Goal: Task Accomplishment & Management: Manage account settings

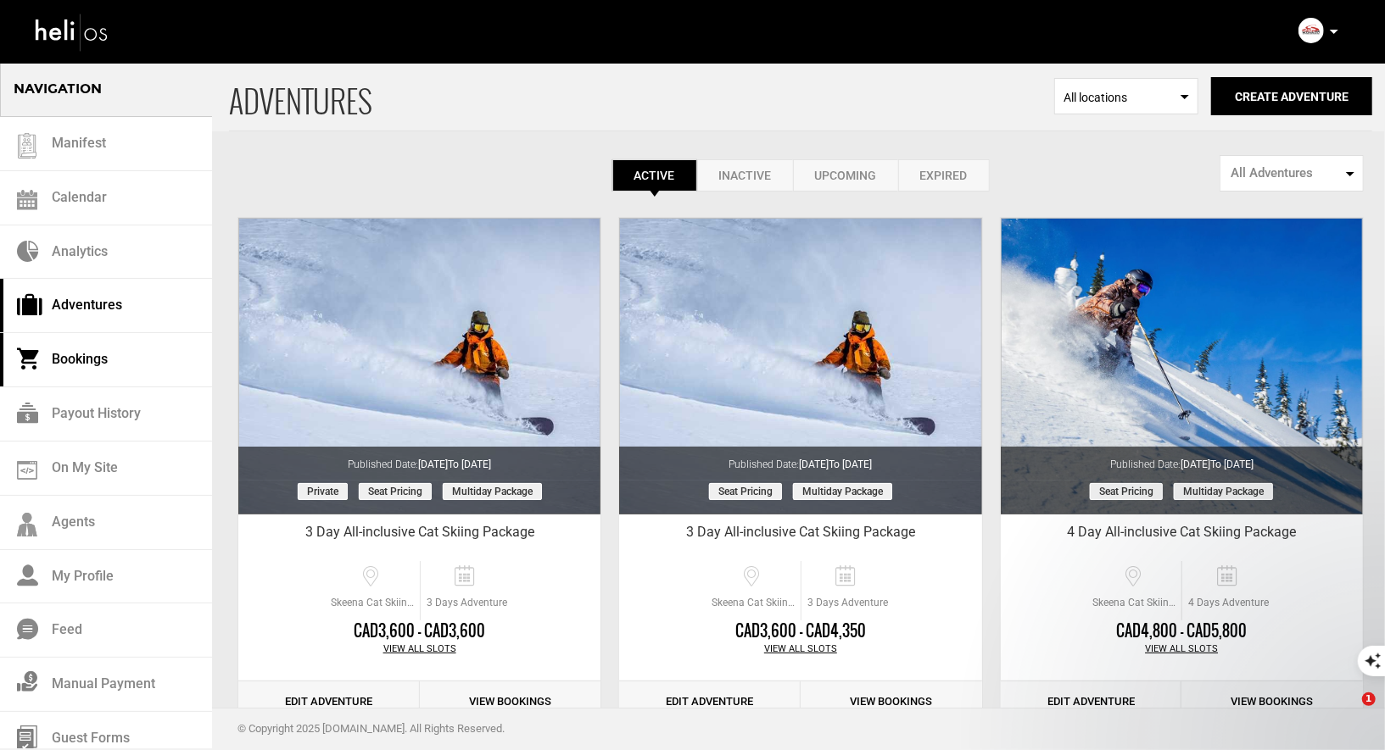
click at [98, 347] on link "Bookings" at bounding box center [106, 360] width 212 height 54
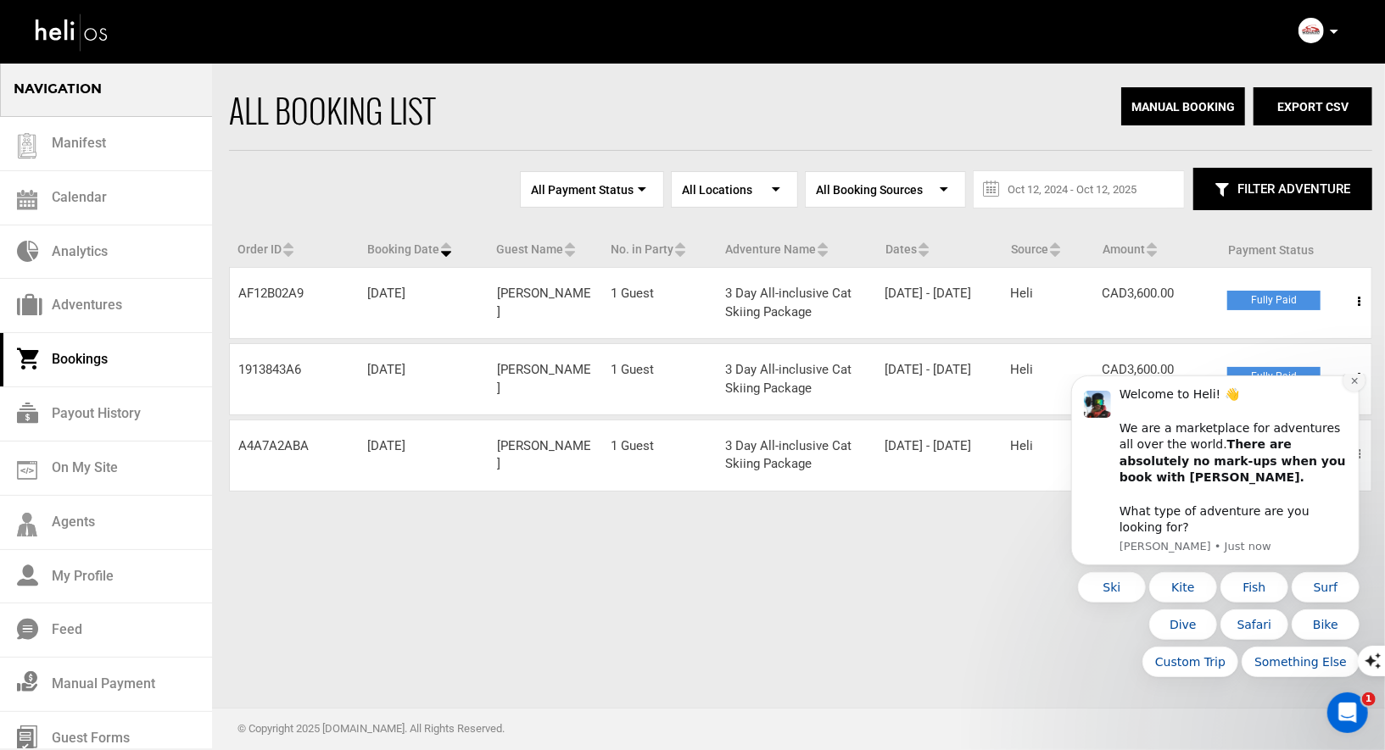
click at [1353, 391] on button "Dismiss notification" at bounding box center [1353, 380] width 22 height 22
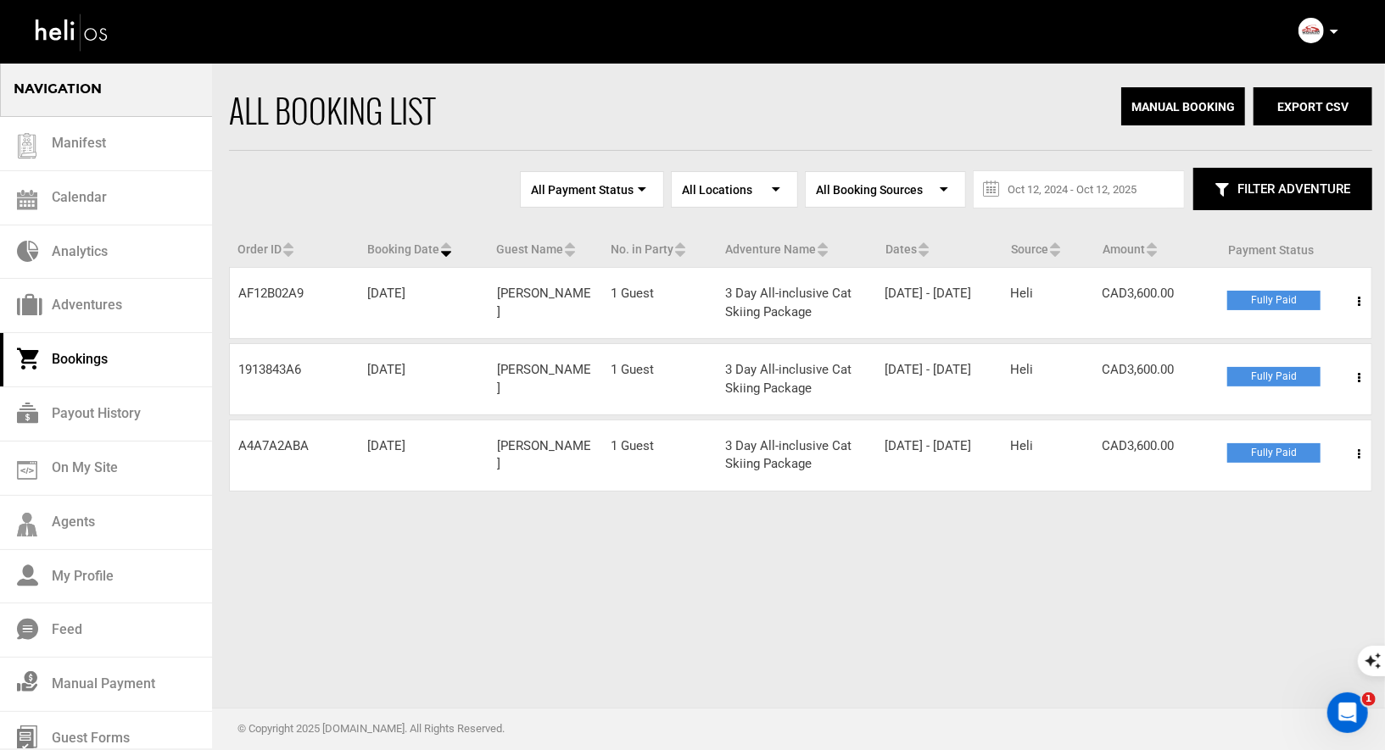
click at [1356, 371] on span at bounding box center [1358, 378] width 21 height 42
click at [1246, 428] on link "View Details" at bounding box center [1297, 430] width 168 height 42
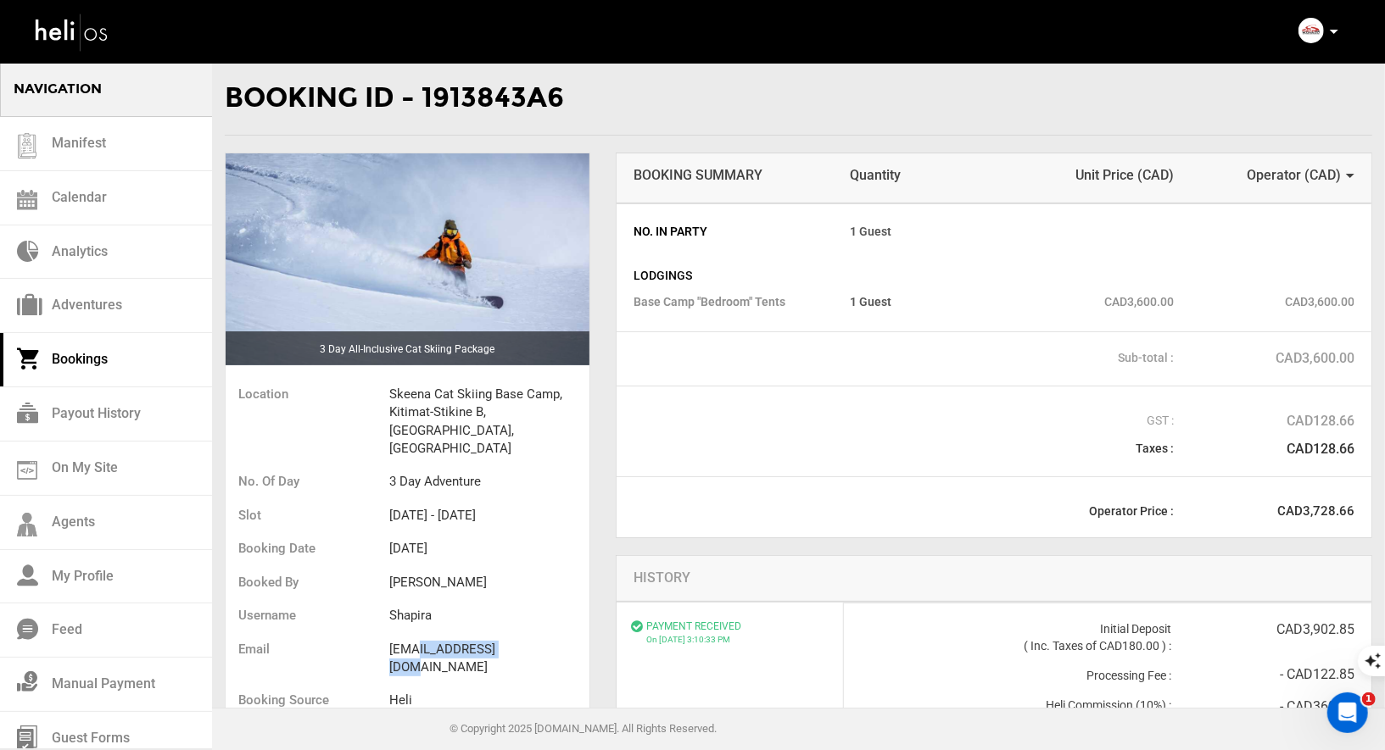
drag, startPoint x: 531, startPoint y: 612, endPoint x: 413, endPoint y: 611, distance: 117.9
click at [414, 633] on li "[EMAIL_ADDRESS][DOMAIN_NAME]" at bounding box center [489, 659] width 200 height 52
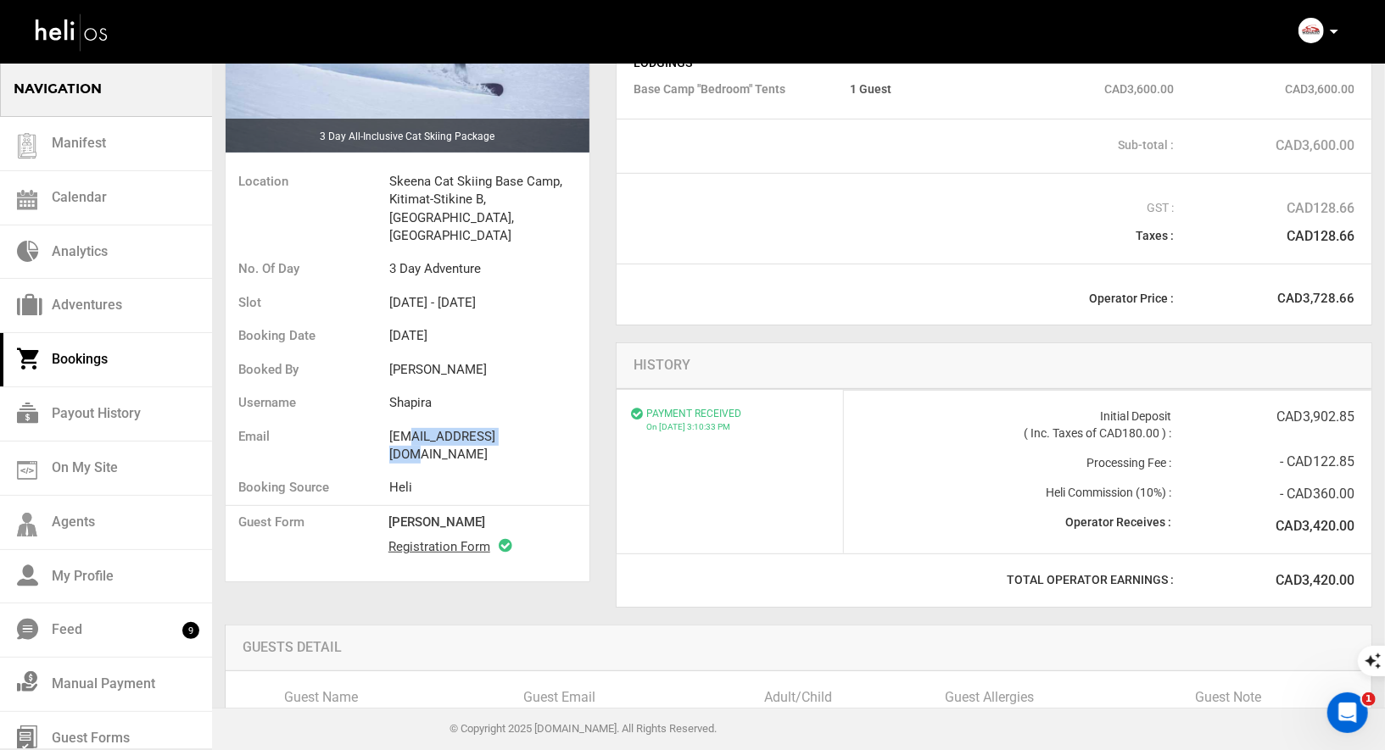
scroll to position [51, 0]
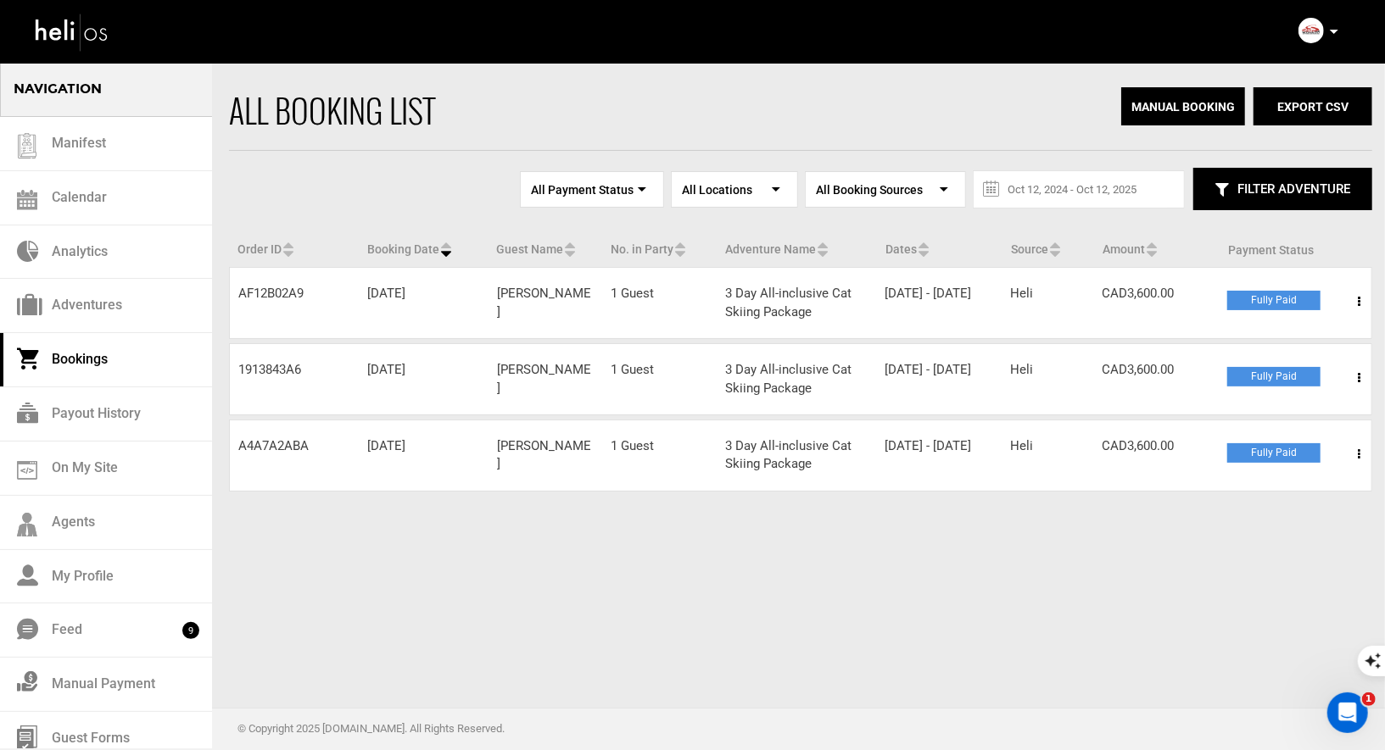
click at [1362, 298] on span at bounding box center [1358, 302] width 21 height 42
click at [1243, 354] on link "View Details" at bounding box center [1297, 353] width 168 height 42
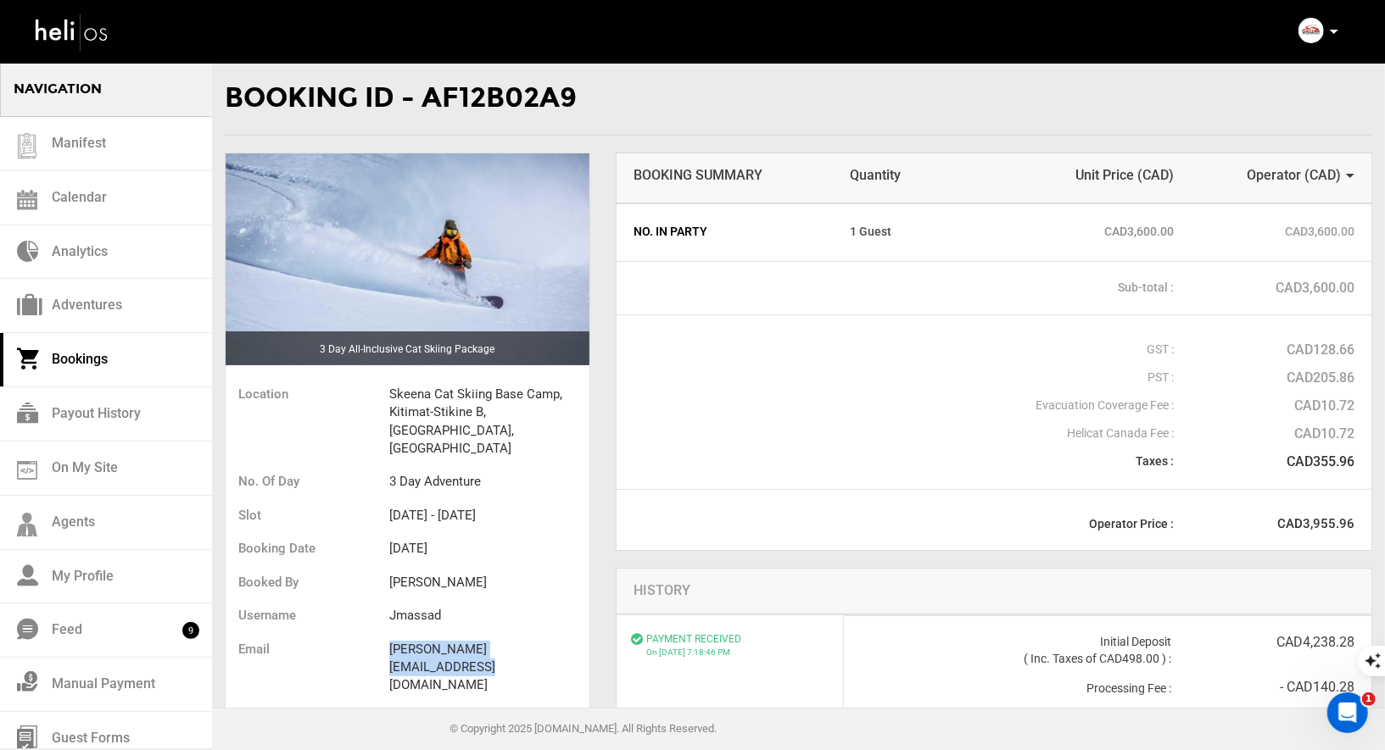
drag, startPoint x: 564, startPoint y: 611, endPoint x: 385, endPoint y: 605, distance: 179.0
click at [385, 605] on ul "Location Skeena Cat Skiing Base Camp, [GEOGRAPHIC_DATA], [GEOGRAPHIC_DATA], [GE…" at bounding box center [408, 559] width 364 height 371
copy ul "[PERSON_NAME][EMAIL_ADDRESS][DOMAIN_NAME]"
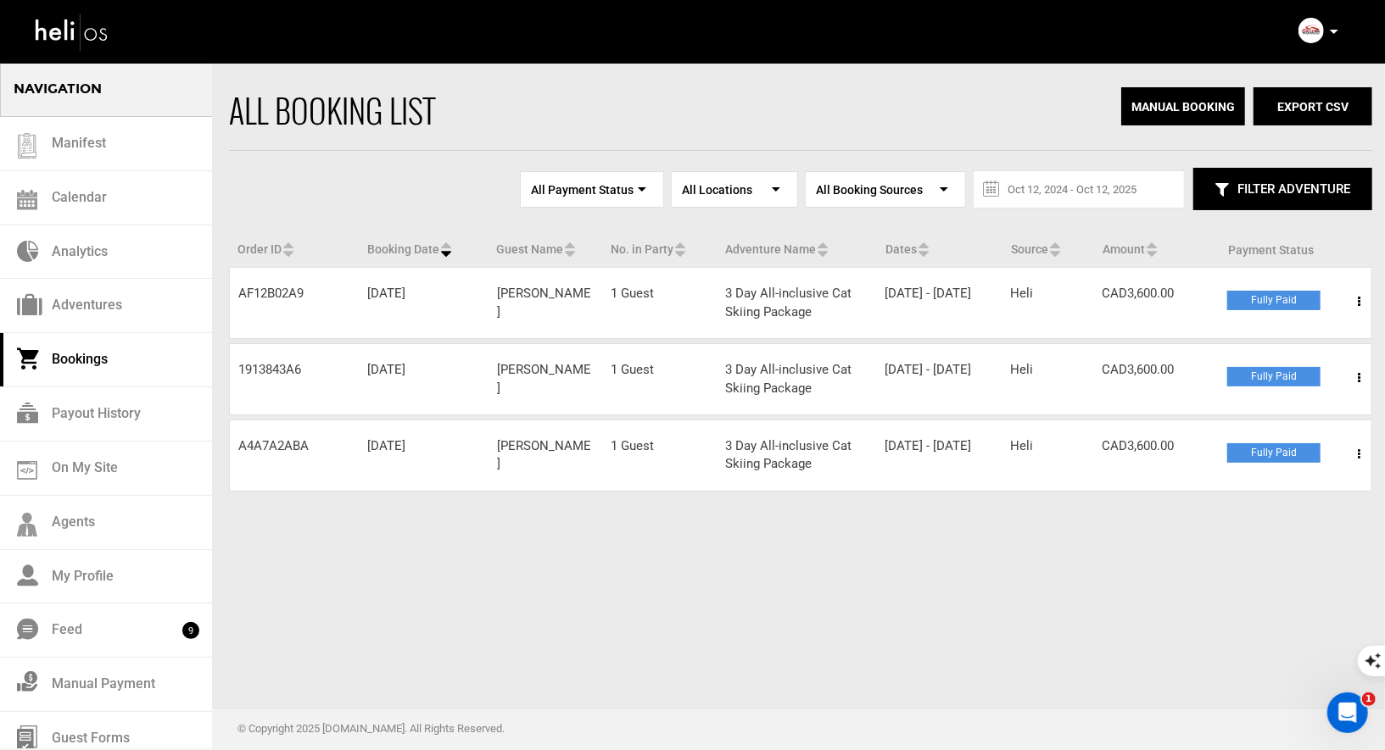
click at [1356, 449] on span at bounding box center [1358, 454] width 21 height 42
click at [1265, 505] on link "View Details" at bounding box center [1297, 506] width 168 height 42
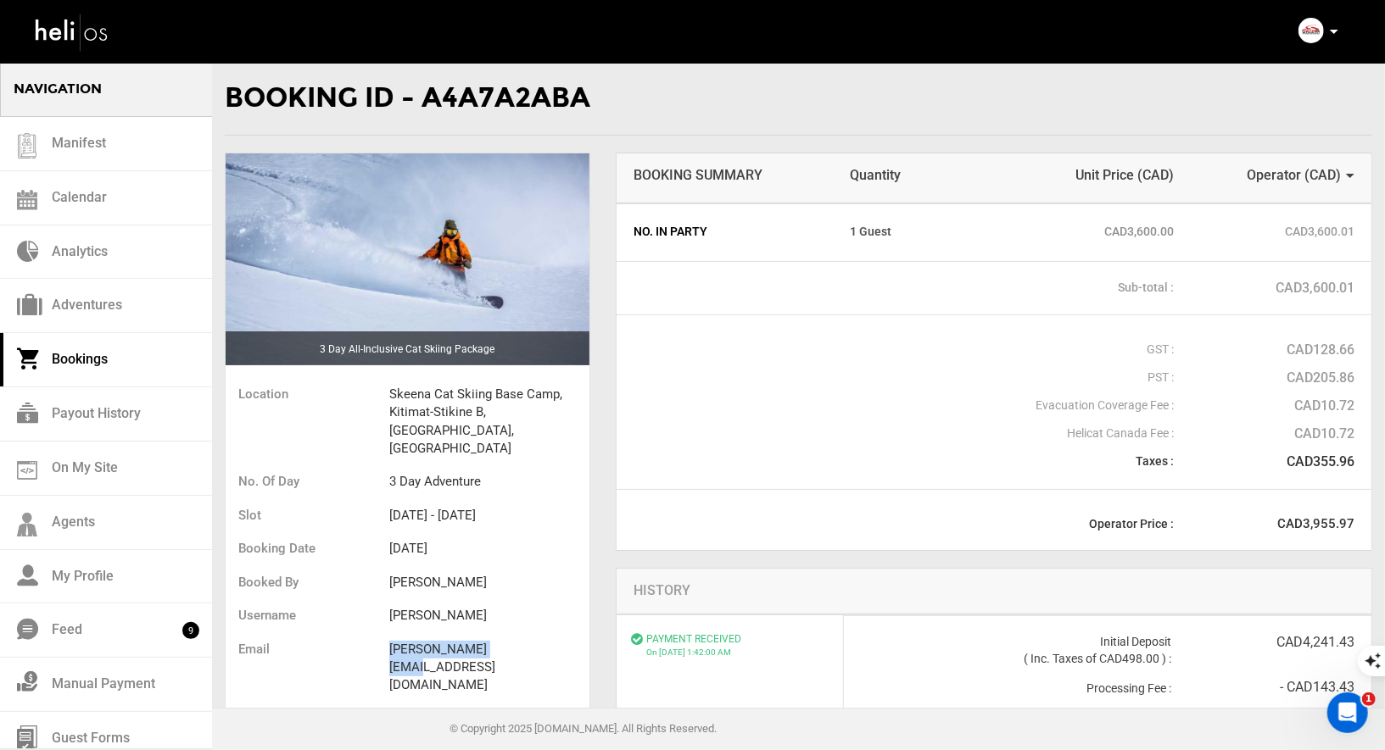
drag, startPoint x: 527, startPoint y: 609, endPoint x: 387, endPoint y: 611, distance: 139.9
click at [387, 611] on ul "Location Skeena Cat Skiing Base Camp, [GEOGRAPHIC_DATA], [GEOGRAPHIC_DATA], [GE…" at bounding box center [408, 593] width 364 height 438
copy ul "[PERSON_NAME][EMAIL_ADDRESS][DOMAIN_NAME]"
click at [594, 420] on div "3 Day All-inclusive Cat Skiing Package Location Skeena Cat Skiing Base Camp, [G…" at bounding box center [407, 483] width 391 height 661
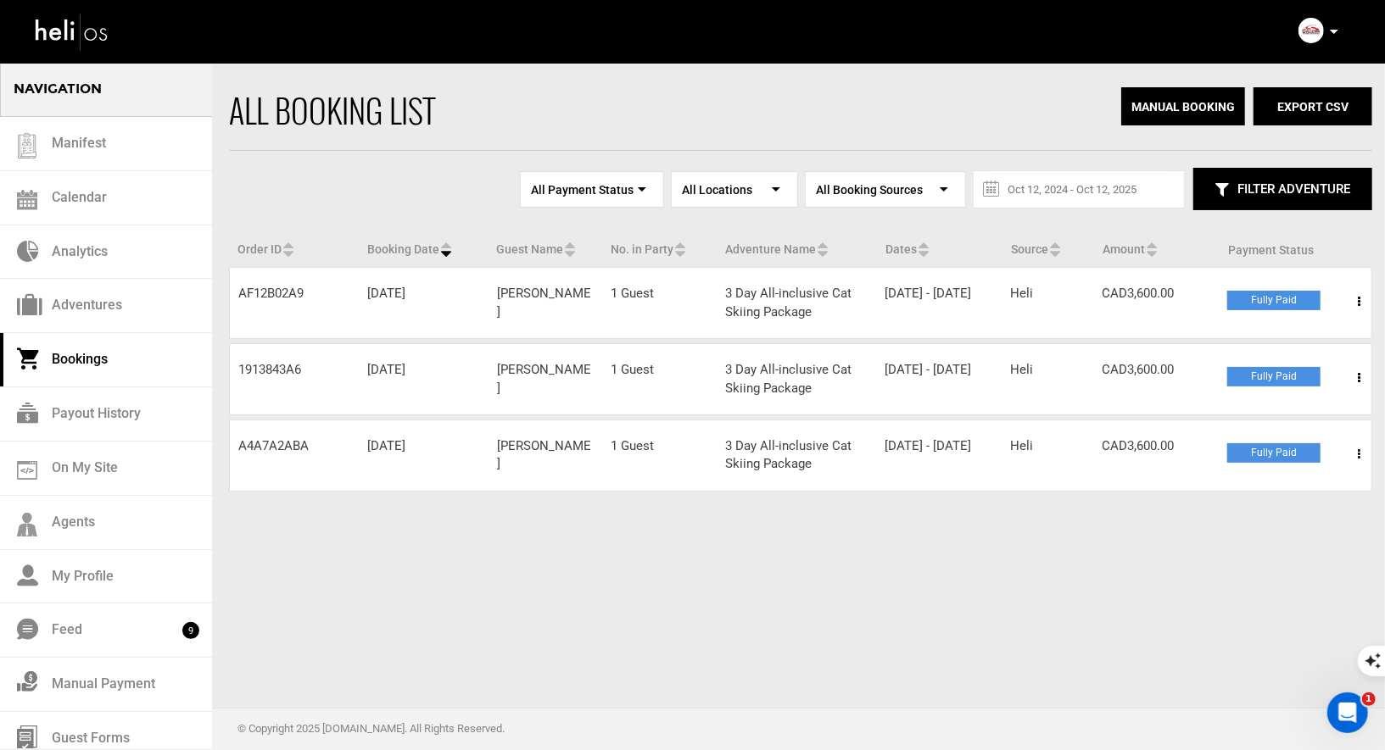
click at [1359, 372] on icon at bounding box center [1359, 378] width 3 height 12
click at [1253, 422] on link "View Details" at bounding box center [1297, 430] width 168 height 42
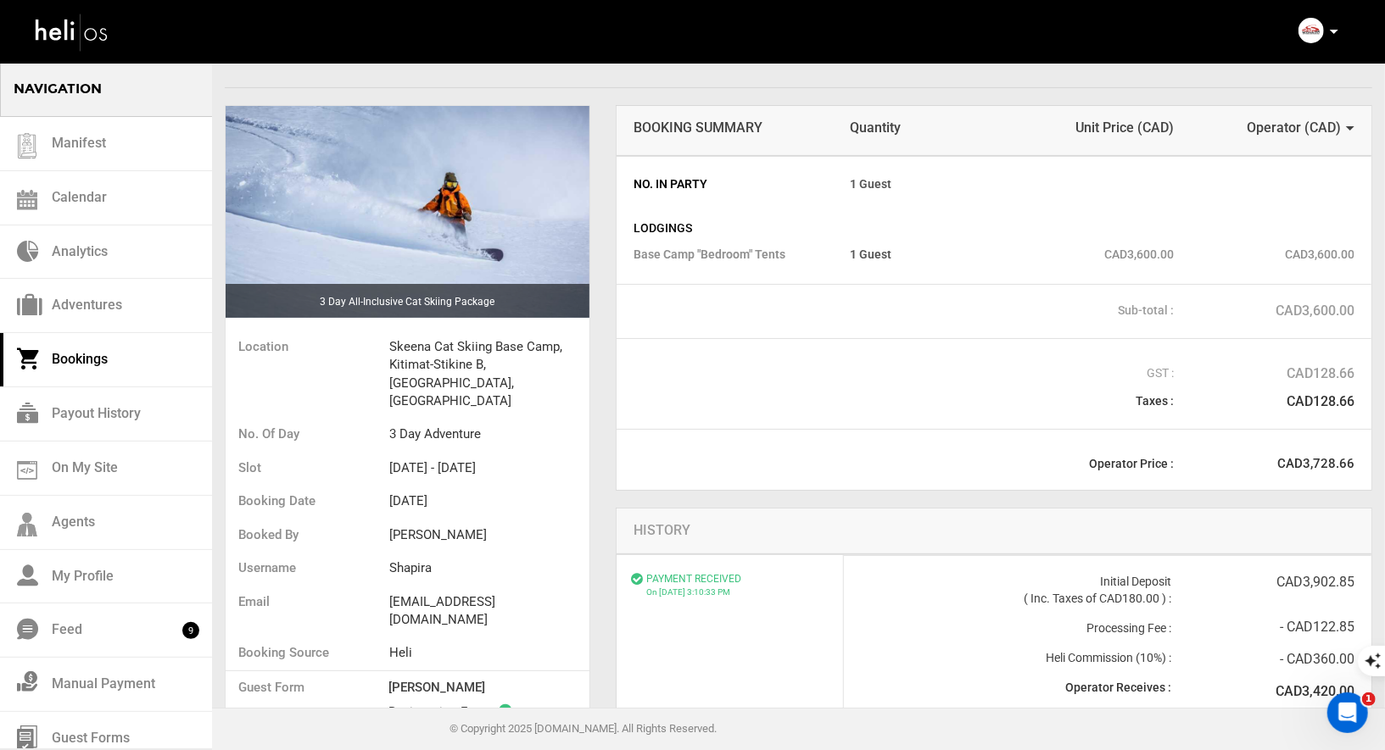
scroll to position [52, 0]
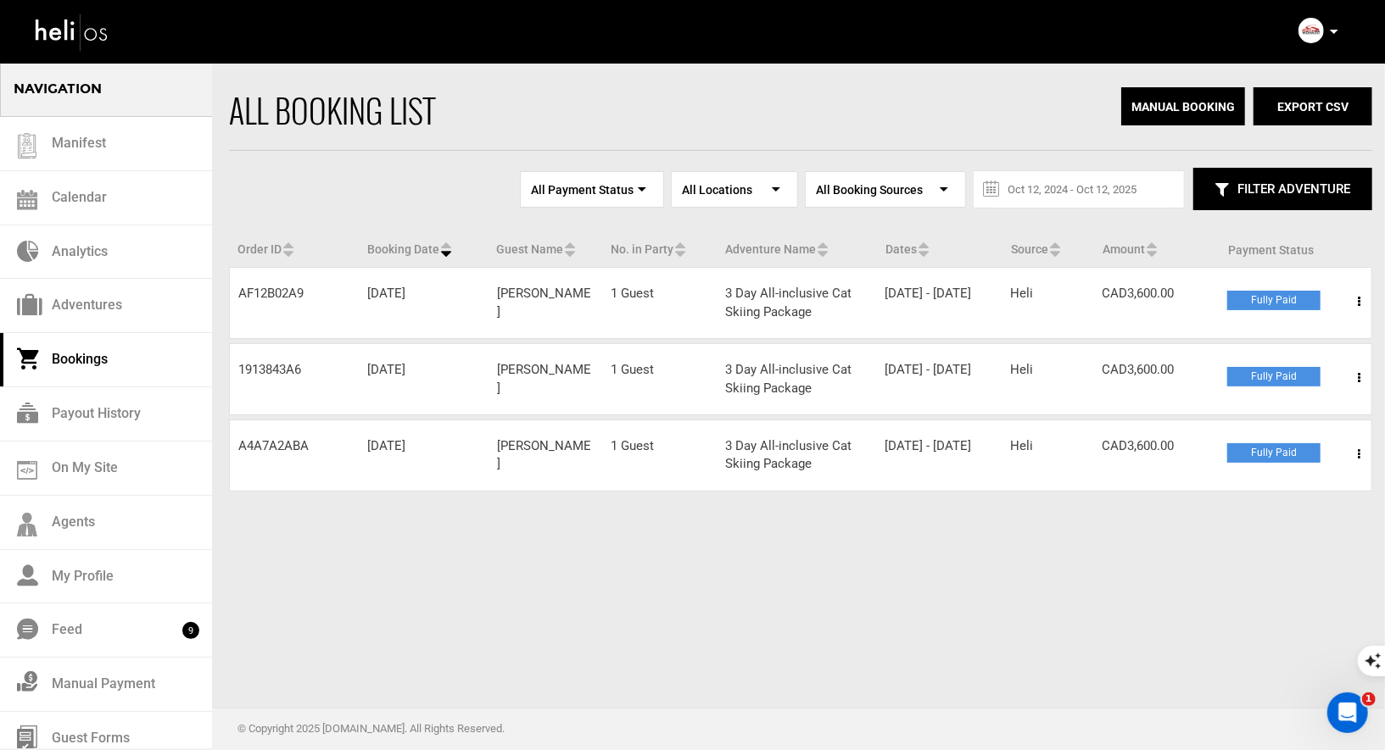
click at [1356, 296] on span at bounding box center [1358, 302] width 21 height 42
click at [1249, 357] on link "View Details" at bounding box center [1297, 353] width 168 height 42
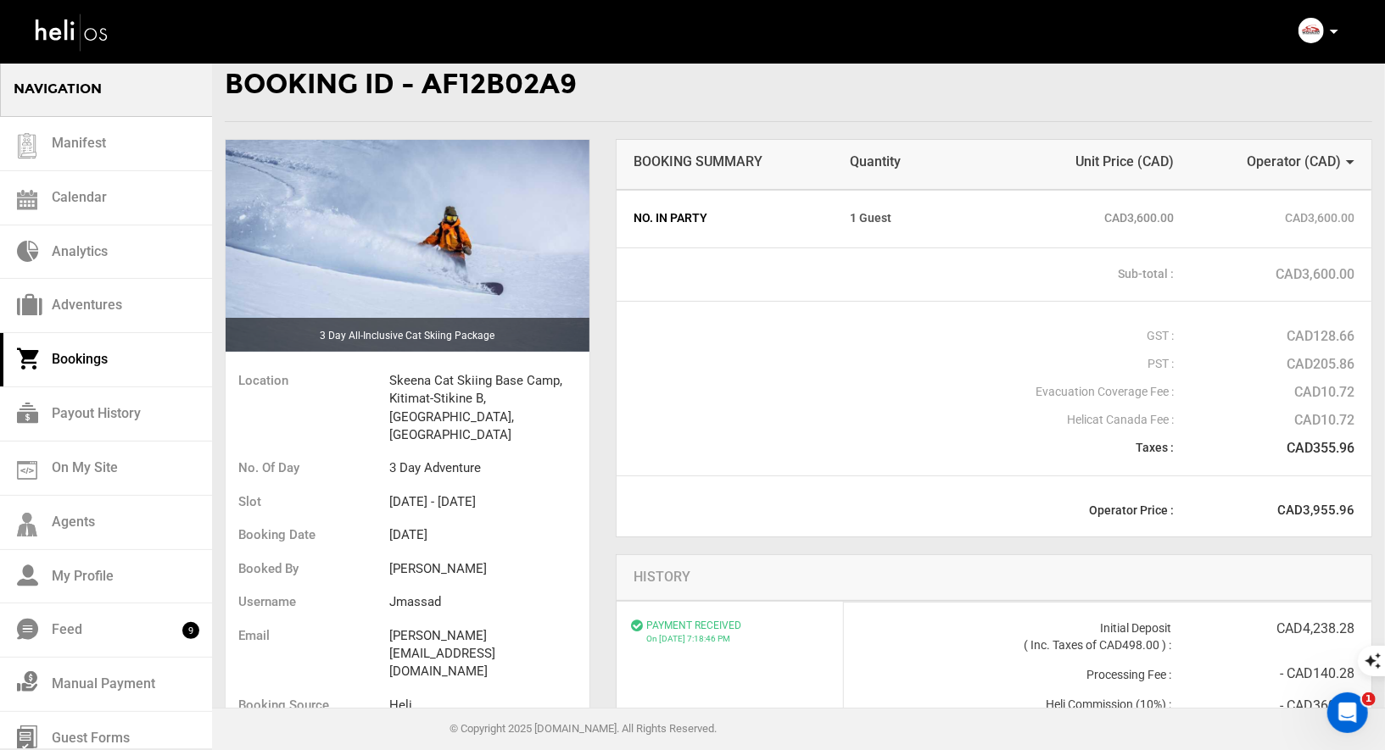
scroll to position [20, 0]
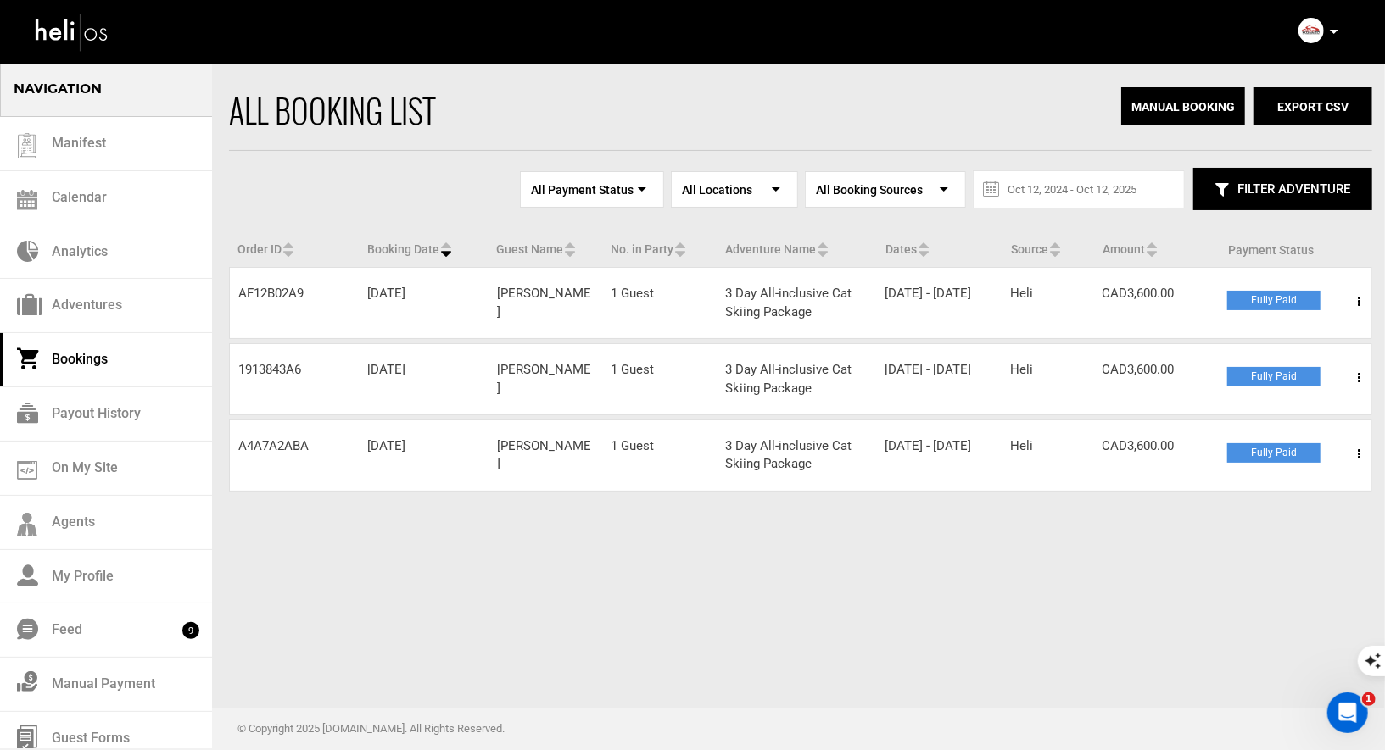
click at [1360, 449] on span at bounding box center [1358, 454] width 21 height 42
click at [1274, 506] on link "View Details" at bounding box center [1297, 506] width 168 height 42
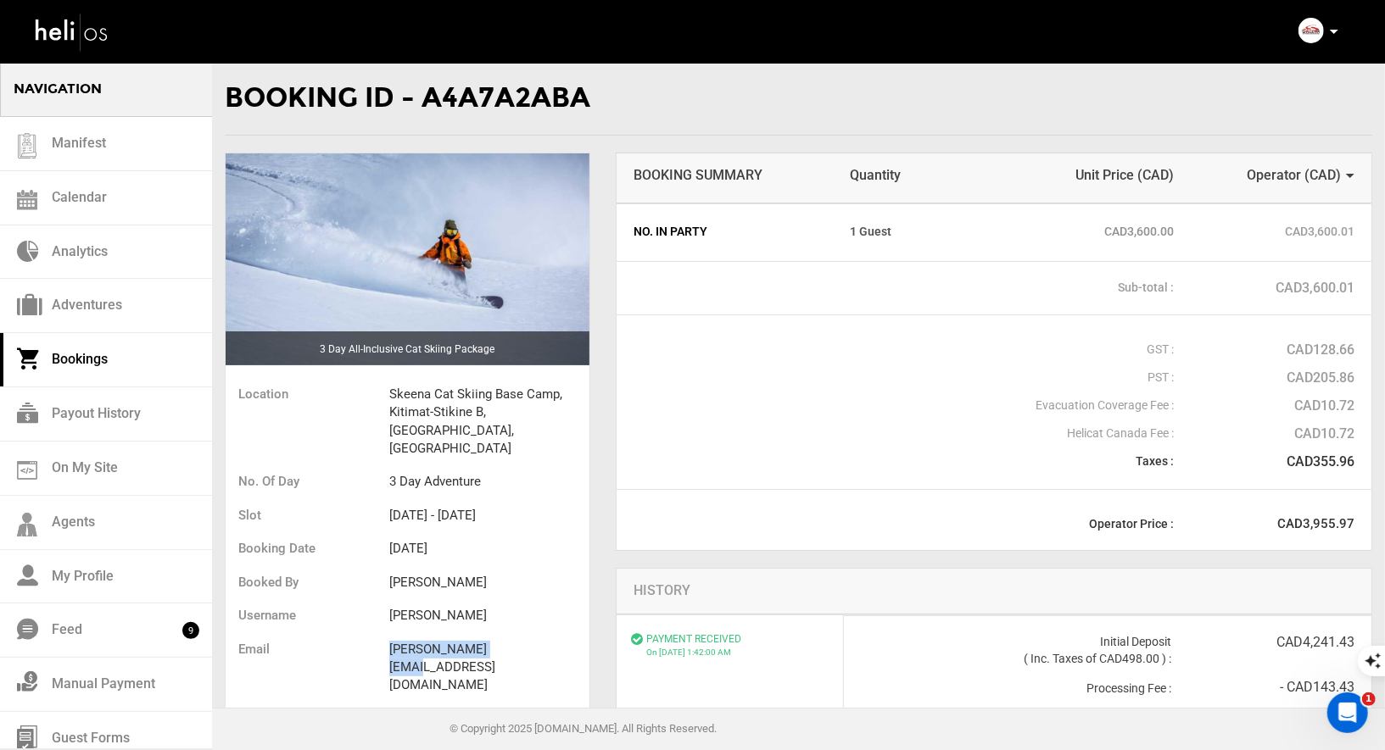
drag, startPoint x: 522, startPoint y: 608, endPoint x: 384, endPoint y: 606, distance: 138.2
click at [384, 606] on ul "Location Skeena Cat Skiing Base Camp, [GEOGRAPHIC_DATA], [GEOGRAPHIC_DATA], [GE…" at bounding box center [408, 593] width 364 height 438
copy ul "[PERSON_NAME][EMAIL_ADDRESS][DOMAIN_NAME]"
click at [1335, 31] on icon at bounding box center [1334, 32] width 8 height 4
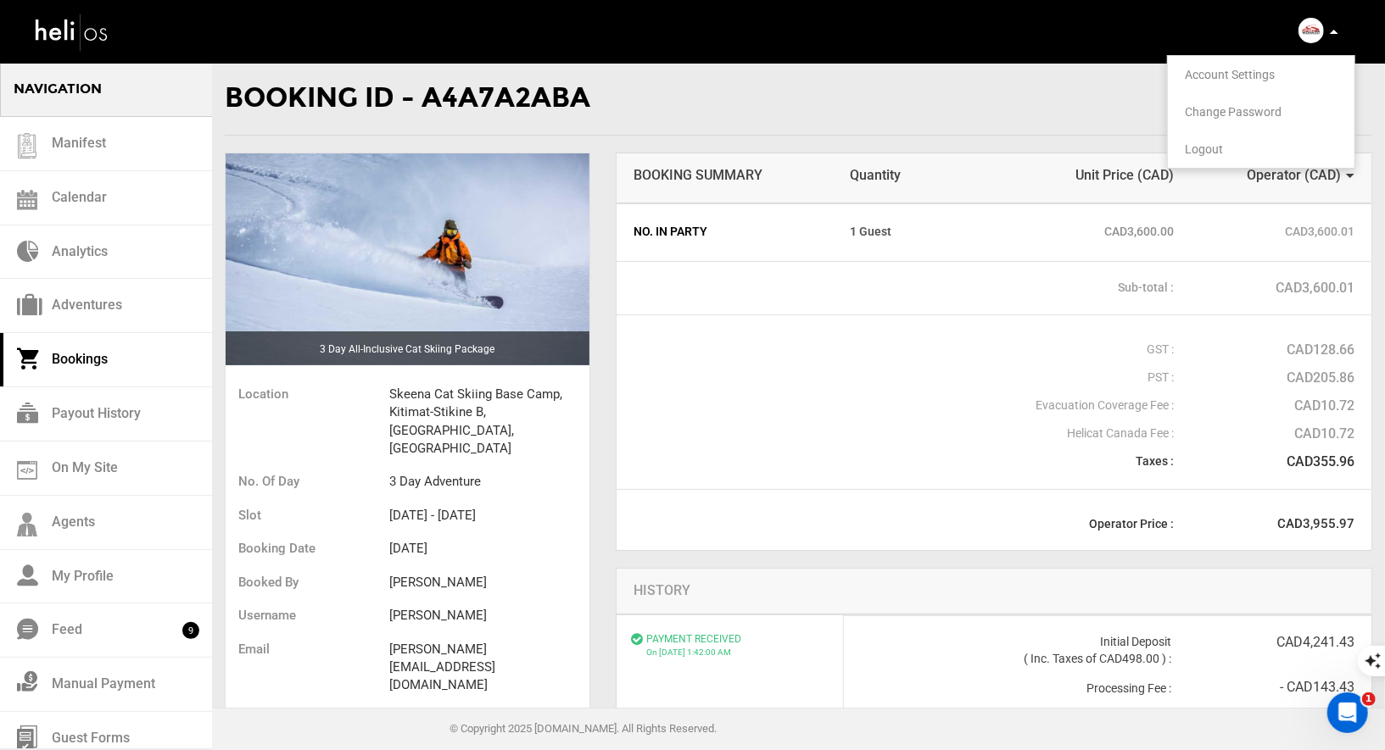
click at [1203, 148] on span "Logout" at bounding box center [1204, 149] width 38 height 14
